Goal: Information Seeking & Learning: Learn about a topic

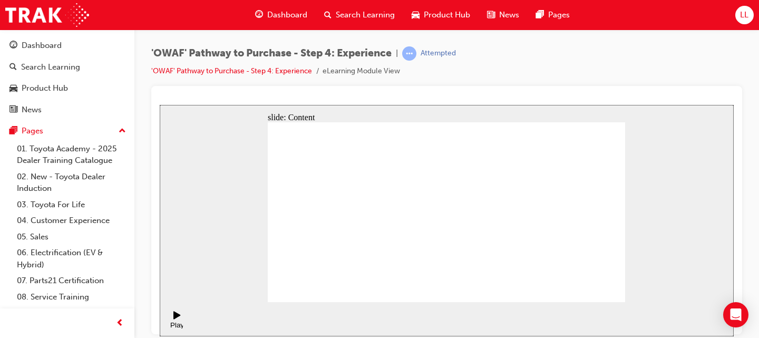
click at [578, 54] on div "'OWAF' Pathway to Purchase - Step 4: Experience | Attempted 'OWAF' Pathway to P…" at bounding box center [446, 66] width 591 height 40
click at [525, 47] on div "'OWAF' Pathway to Purchase - Step 4: Experience | Attempted 'OWAF' Pathway to P…" at bounding box center [446, 66] width 591 height 40
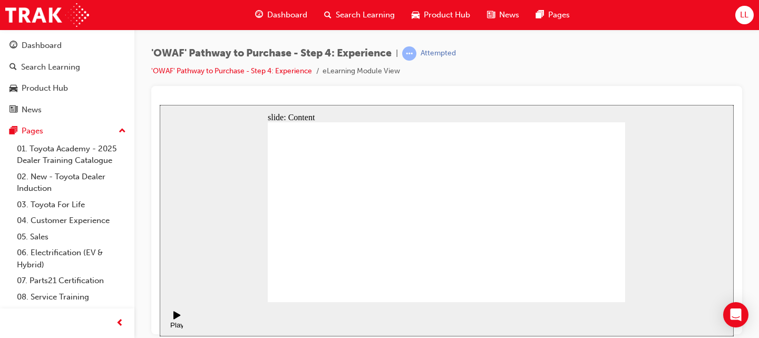
click at [581, 70] on div "'OWAF' Pathway to Purchase - Step 4: Experience | Attempted 'OWAF' Pathway to P…" at bounding box center [446, 66] width 591 height 40
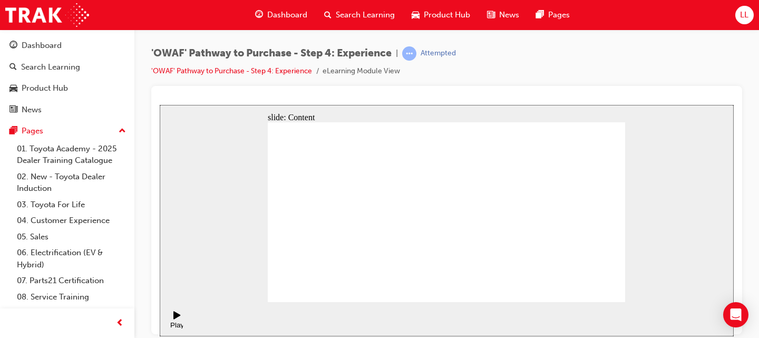
drag, startPoint x: 335, startPoint y: 14, endPoint x: 549, endPoint y: 81, distance: 223.9
click at [569, 58] on div "'OWAF' Pathway to Purchase - Step 4: Experience | Attempted 'OWAF' Pathway to P…" at bounding box center [446, 66] width 591 height 40
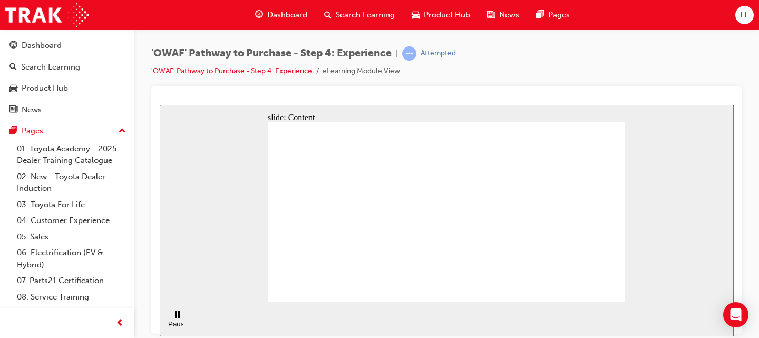
click at [265, 298] on div "slide: Content Rectangle 1 Rectangle 4 Rectangle 1 Rectangle 2 Toyota Safety Se…" at bounding box center [447, 219] width 574 height 231
drag, startPoint x: 396, startPoint y: 190, endPoint x: 469, endPoint y: 179, distance: 73.6
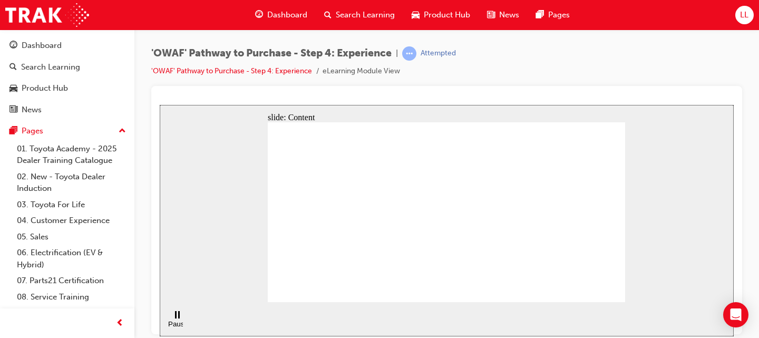
drag, startPoint x: 466, startPoint y: 215, endPoint x: 472, endPoint y: 217, distance: 6.2
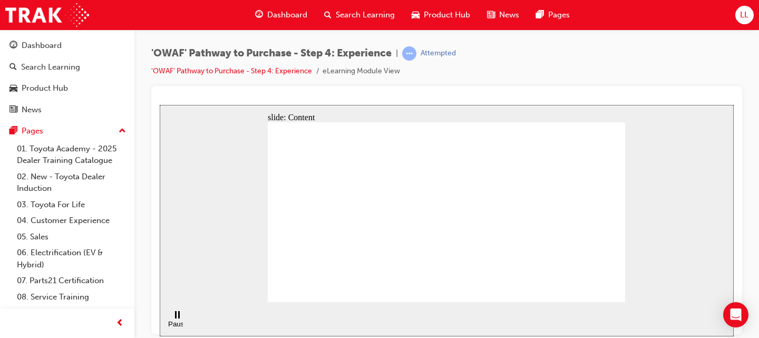
drag, startPoint x: 470, startPoint y: 214, endPoint x: 476, endPoint y: 191, distance: 24.2
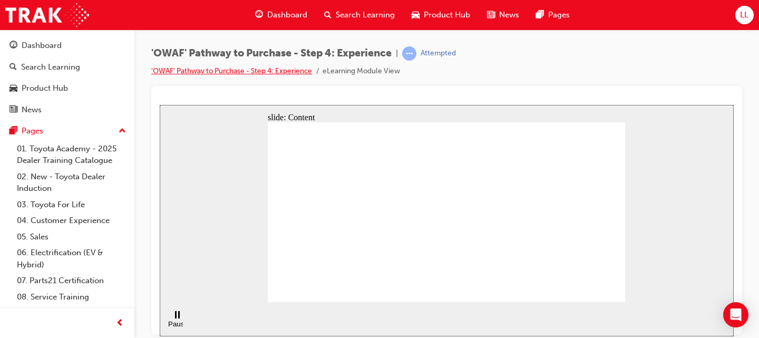
click at [300, 72] on link "'OWAF' Pathway to Purchase - Step 4: Experience" at bounding box center [231, 70] width 161 height 9
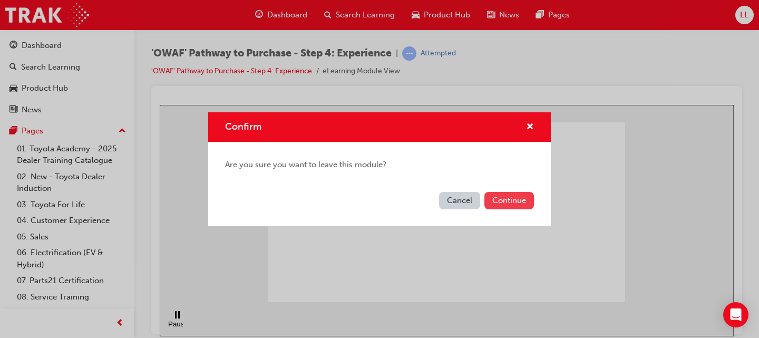
click at [500, 201] on button "Continue" at bounding box center [509, 200] width 50 height 17
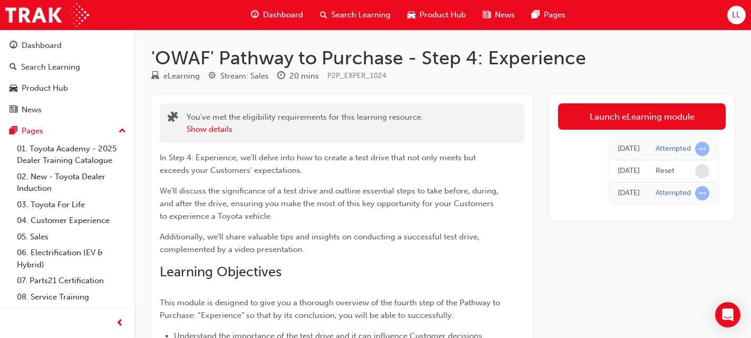
click at [591, 134] on div "[DATE] Attempted [DATE] Reset [DATE] Attempted" at bounding box center [642, 171] width 168 height 83
